Goal: Task Accomplishment & Management: Use online tool/utility

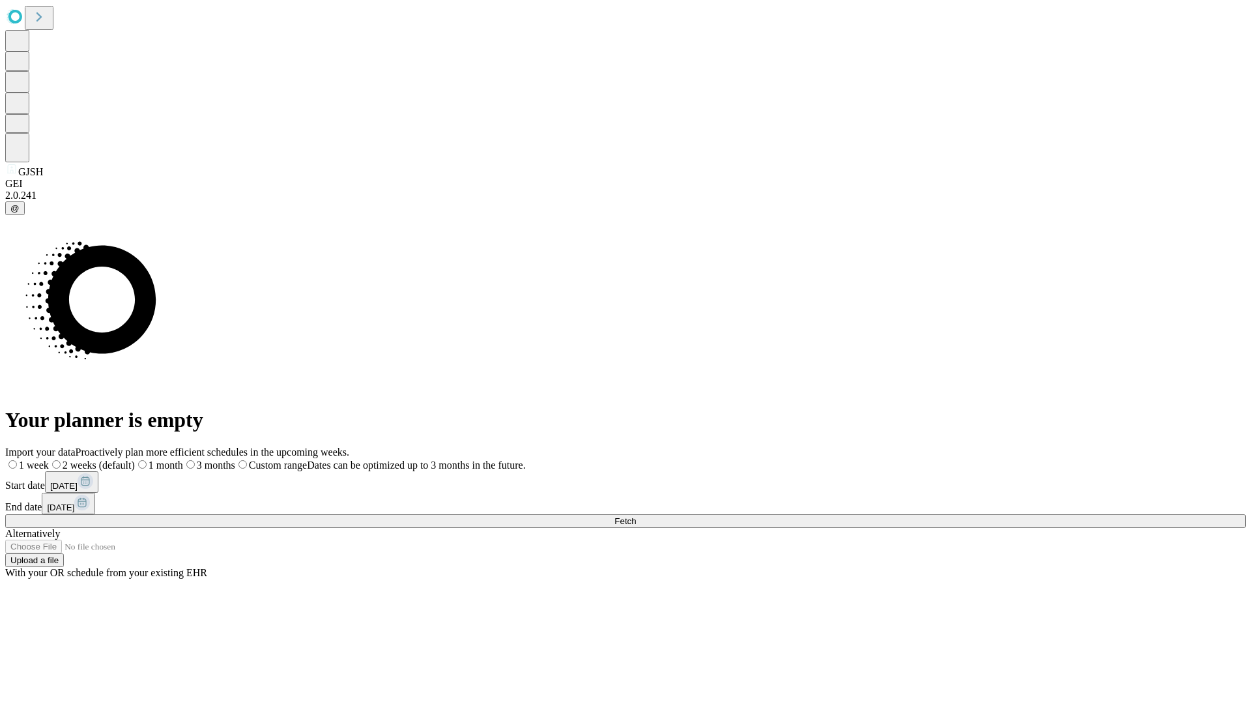
click at [636, 516] on span "Fetch" at bounding box center [626, 521] width 22 height 10
